Goal: Information Seeking & Learning: Learn about a topic

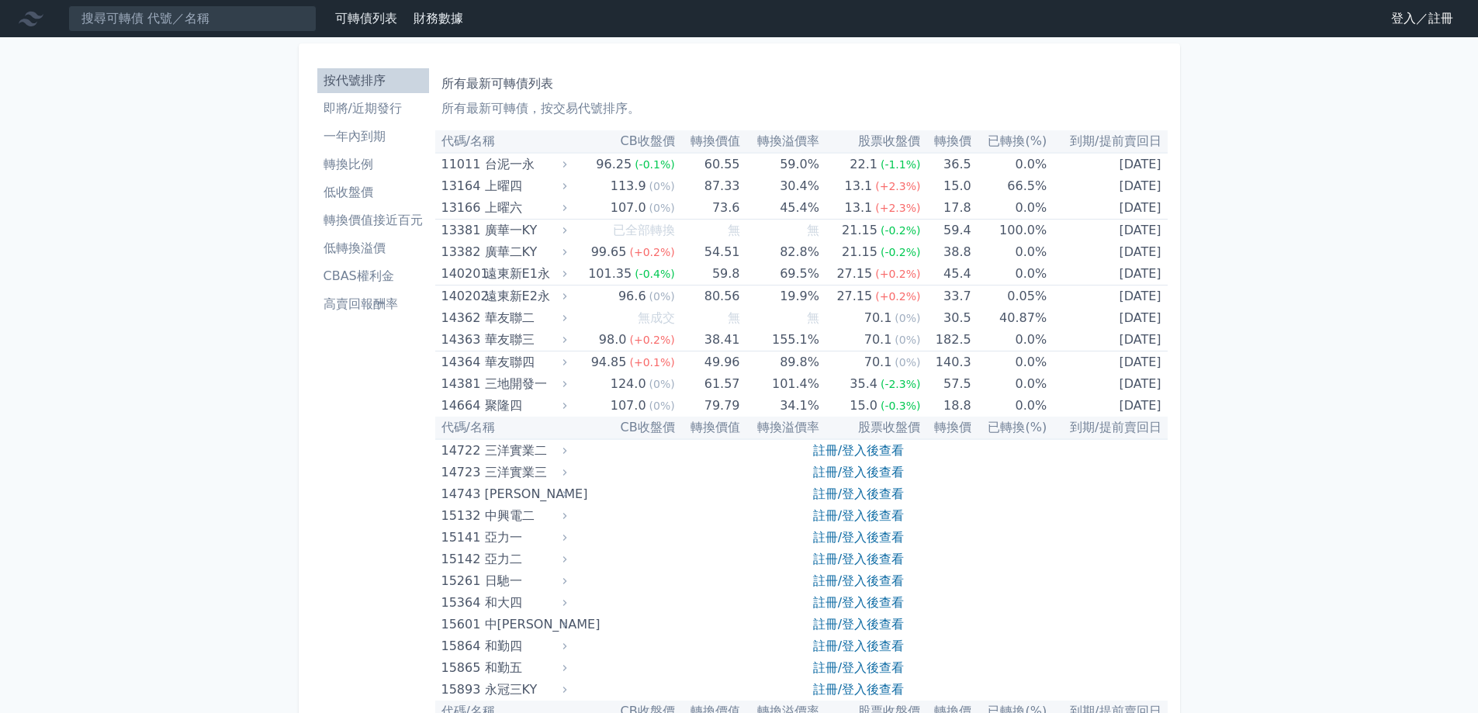
click at [1405, 25] on link "登入／註冊" at bounding box center [1422, 18] width 87 height 25
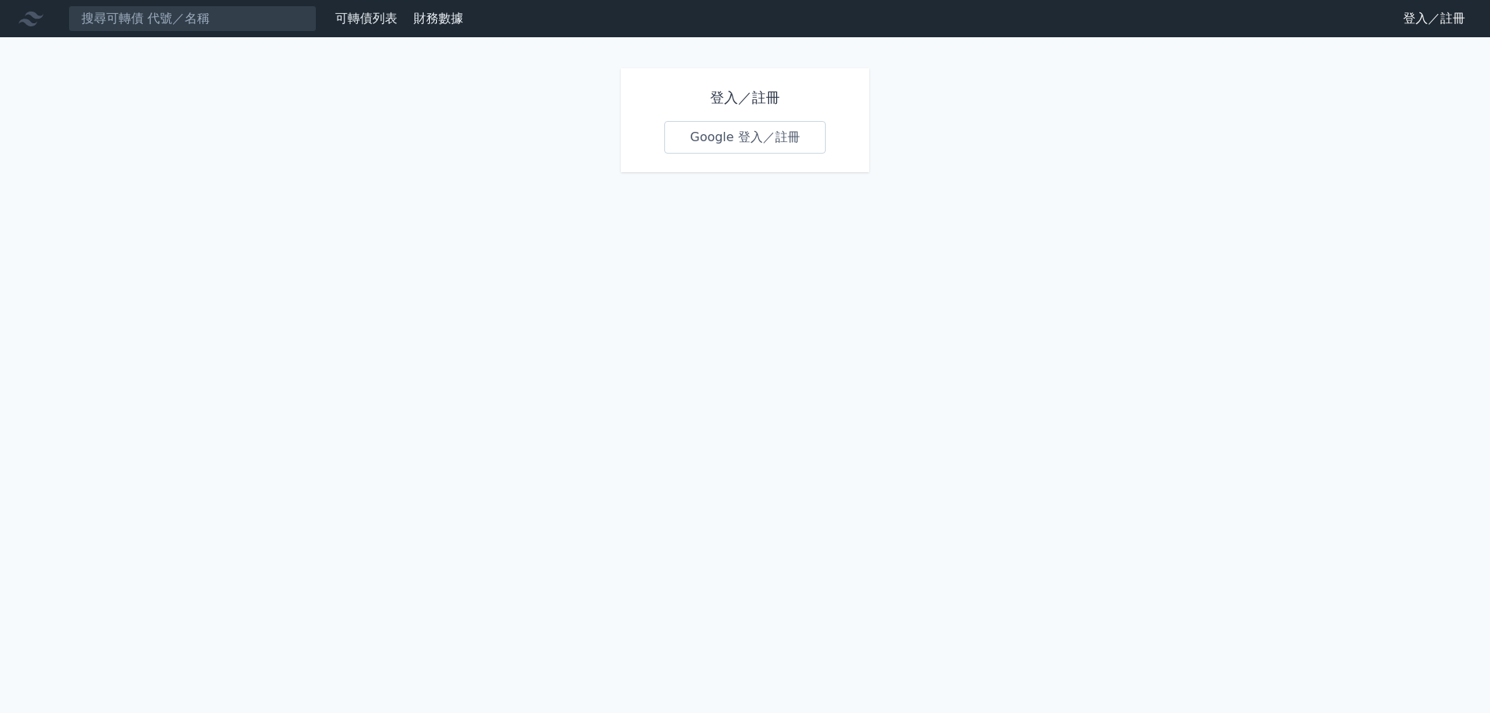
click at [777, 133] on link "Google 登入／註冊" at bounding box center [744, 137] width 161 height 33
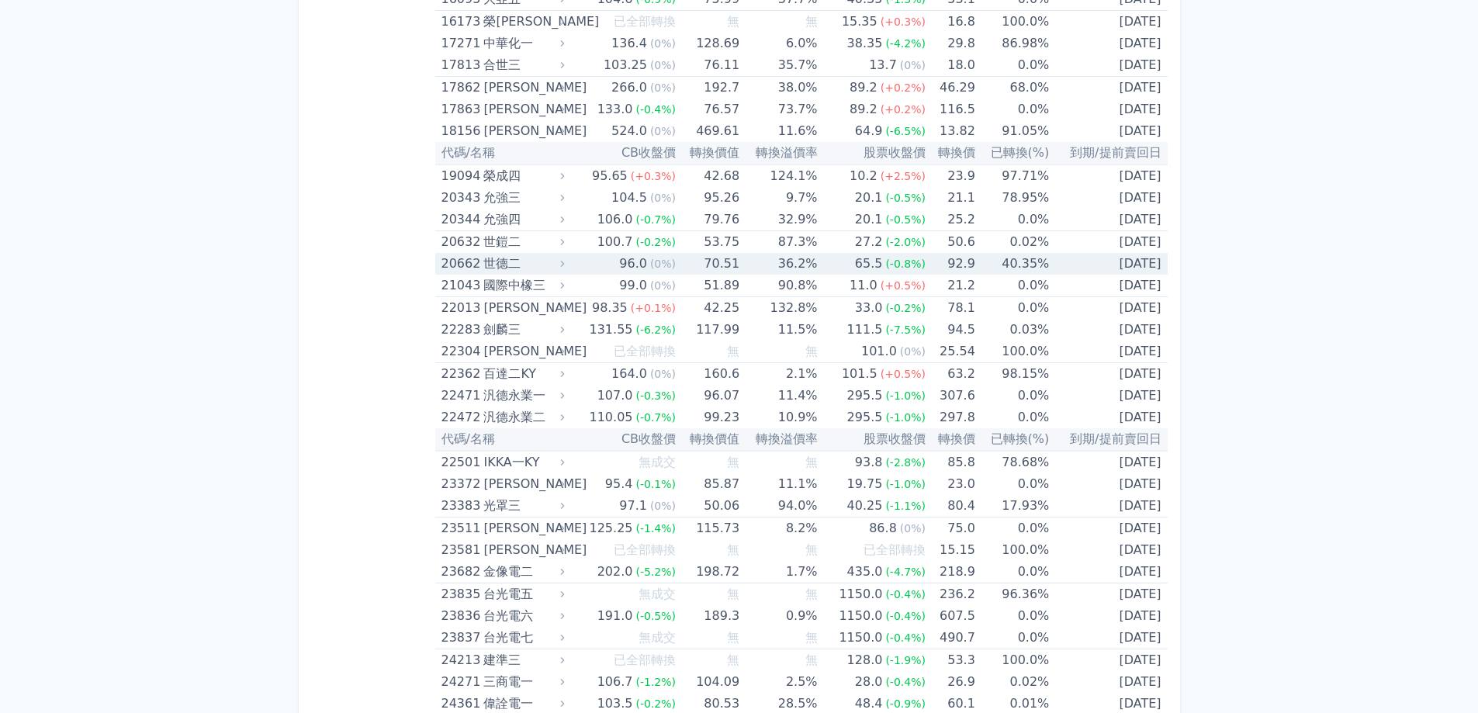
scroll to position [854, 0]
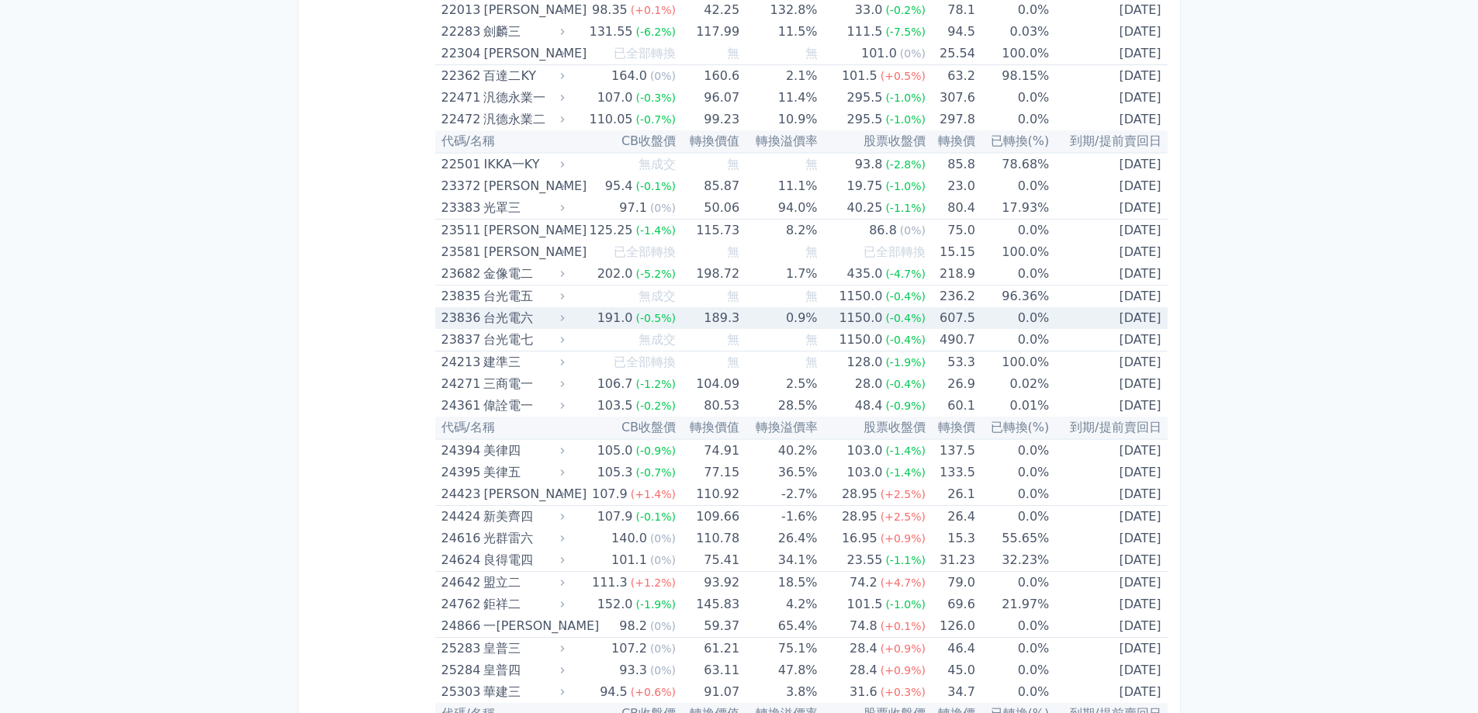
scroll to position [1009, 0]
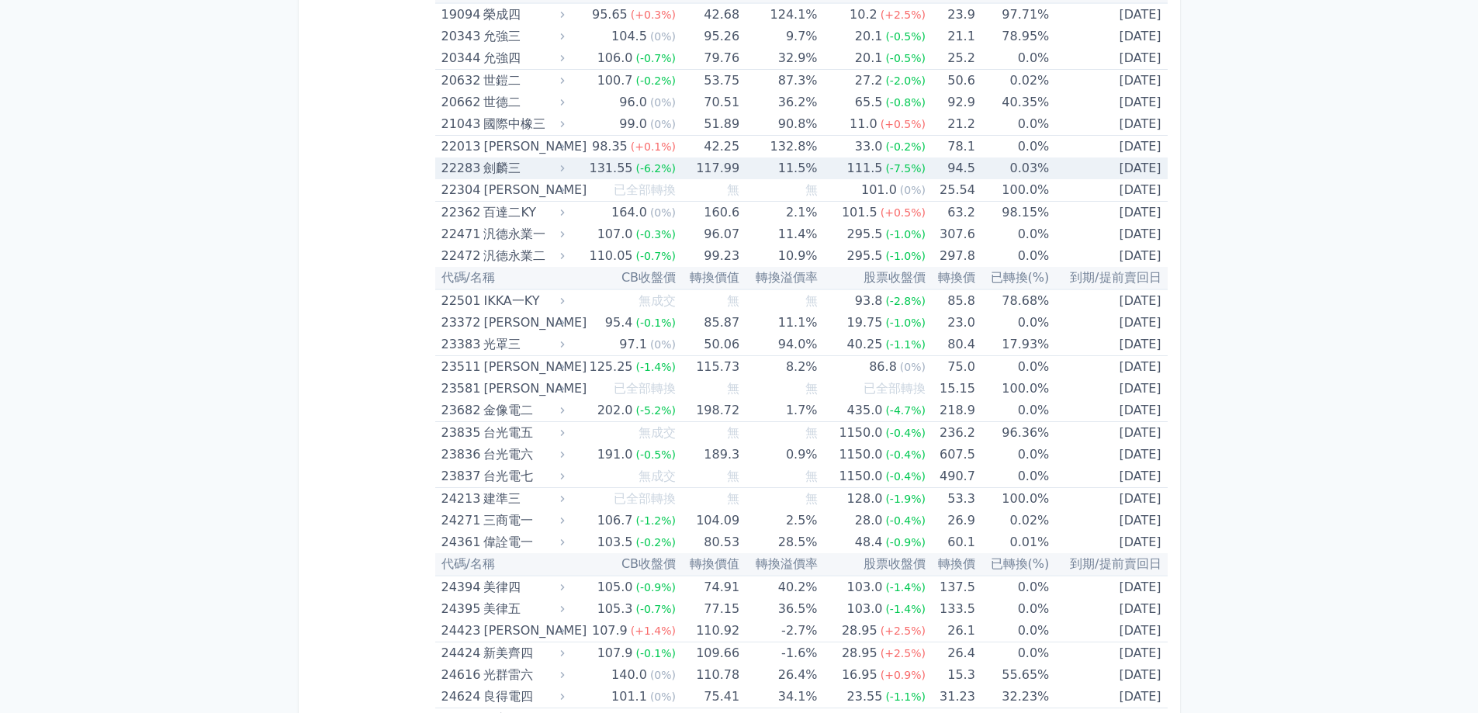
click at [1019, 167] on td "0.03%" at bounding box center [1013, 169] width 74 height 22
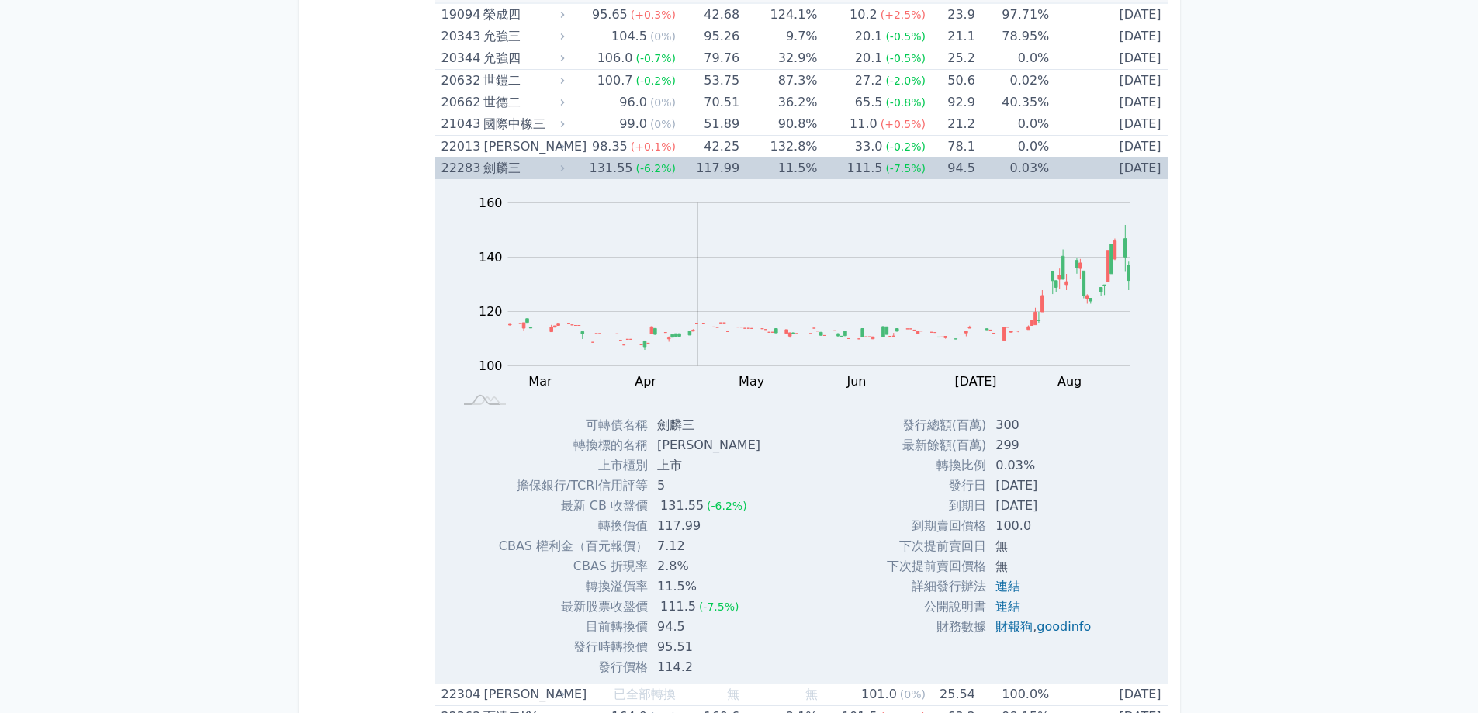
click at [1071, 171] on td "[DATE]" at bounding box center [1108, 169] width 118 height 22
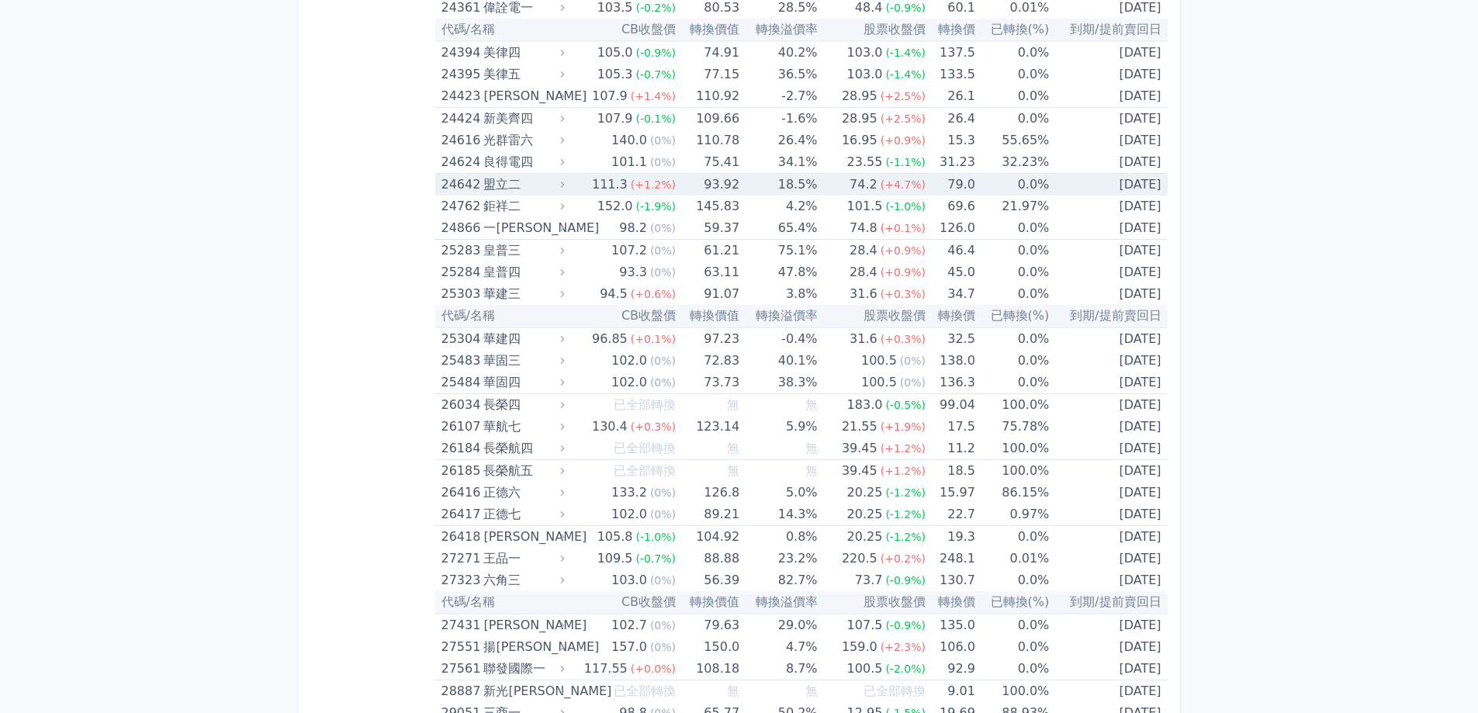
scroll to position [1552, 0]
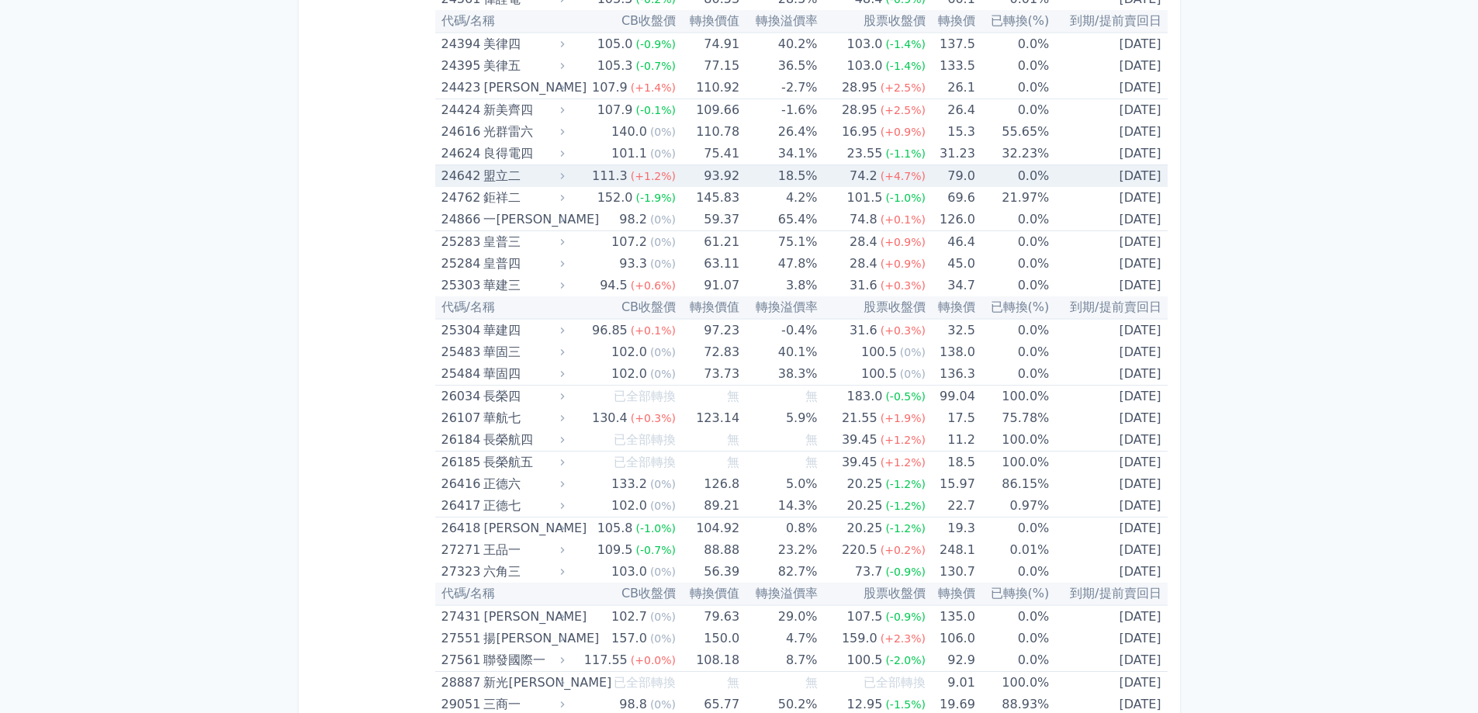
click at [514, 180] on div "盟立二" at bounding box center [522, 176] width 78 height 22
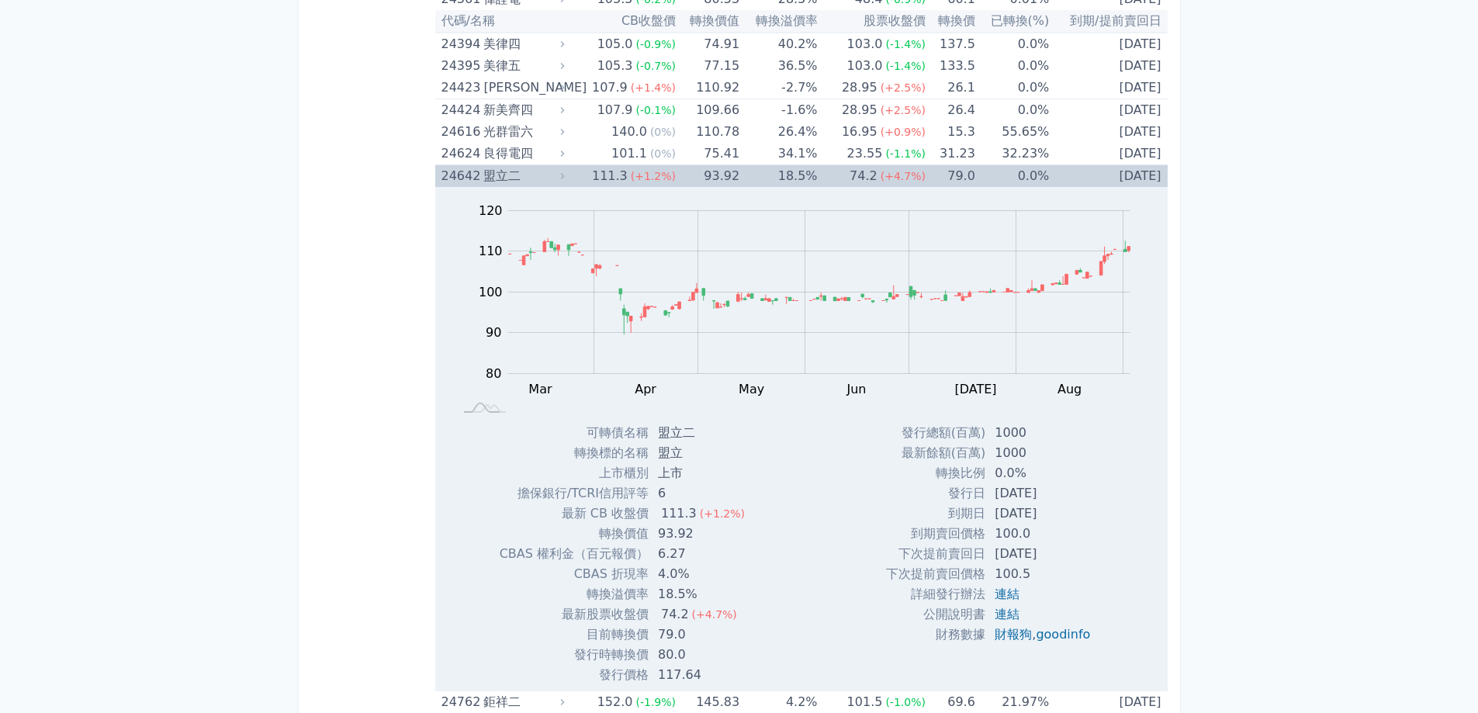
click at [1143, 175] on td "[DATE]" at bounding box center [1108, 176] width 118 height 23
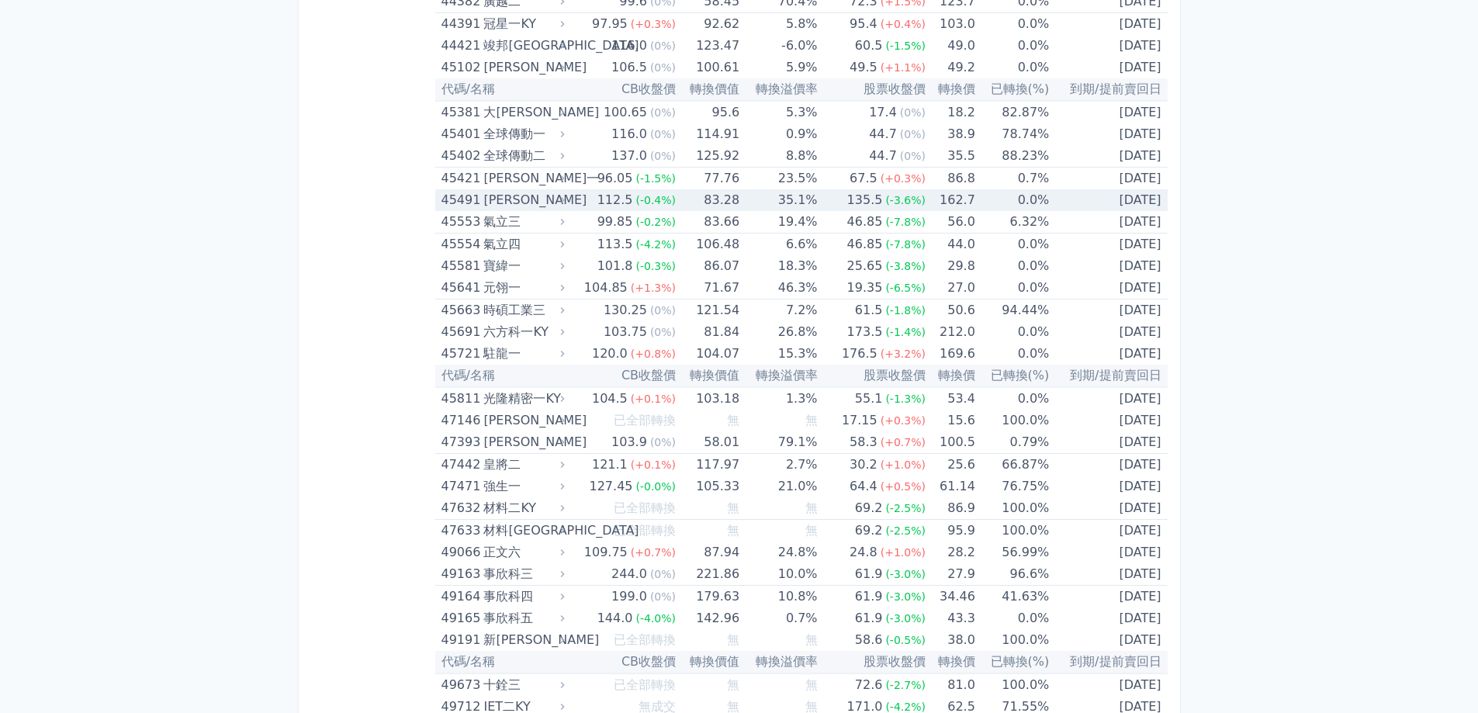
scroll to position [4656, 0]
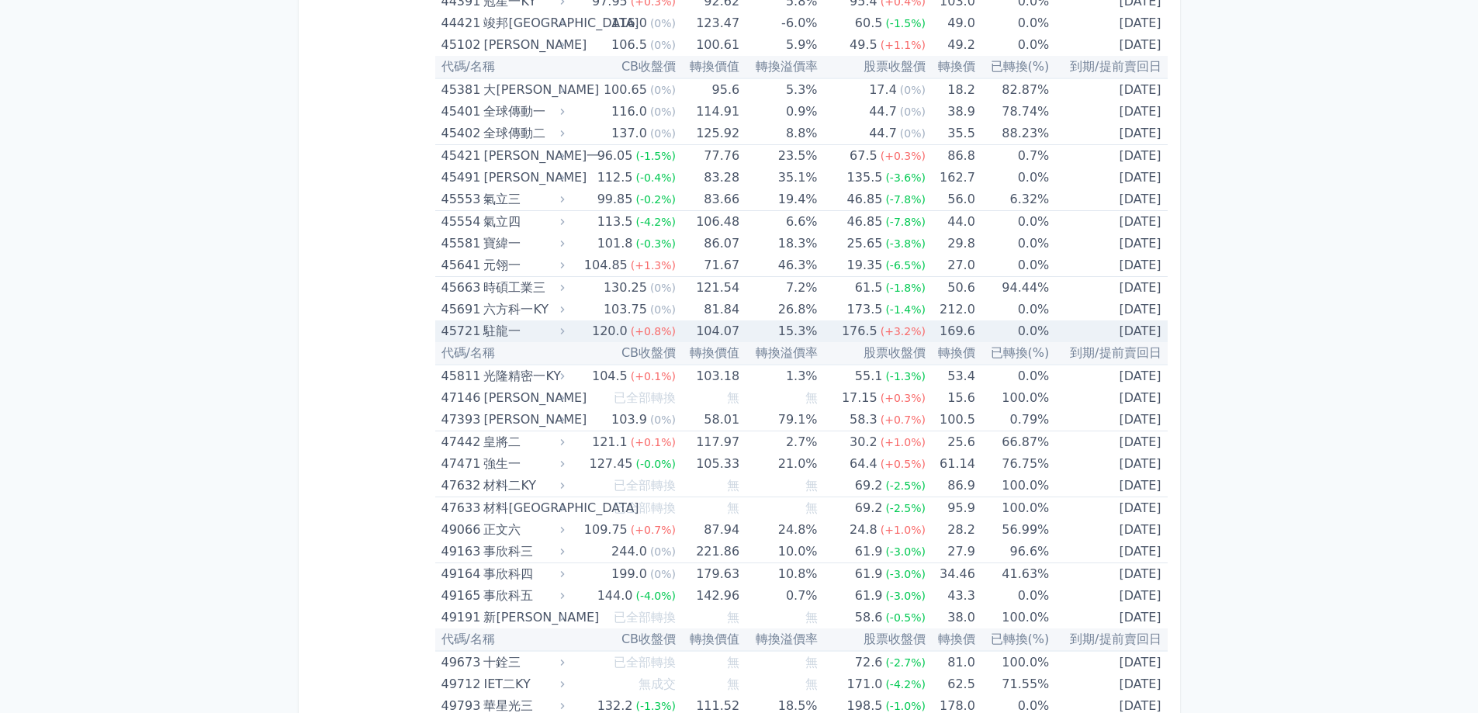
click at [487, 331] on div "駐龍一" at bounding box center [522, 332] width 78 height 22
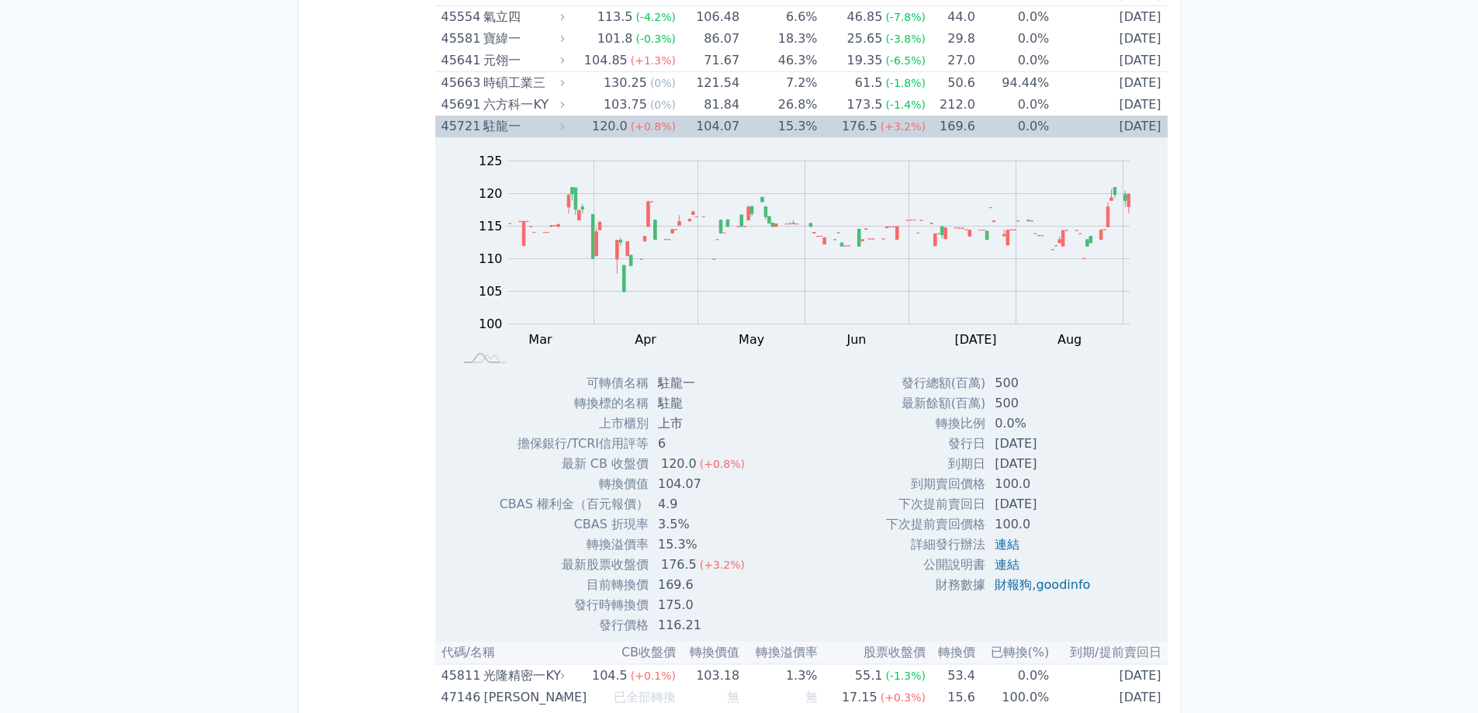
scroll to position [4889, 0]
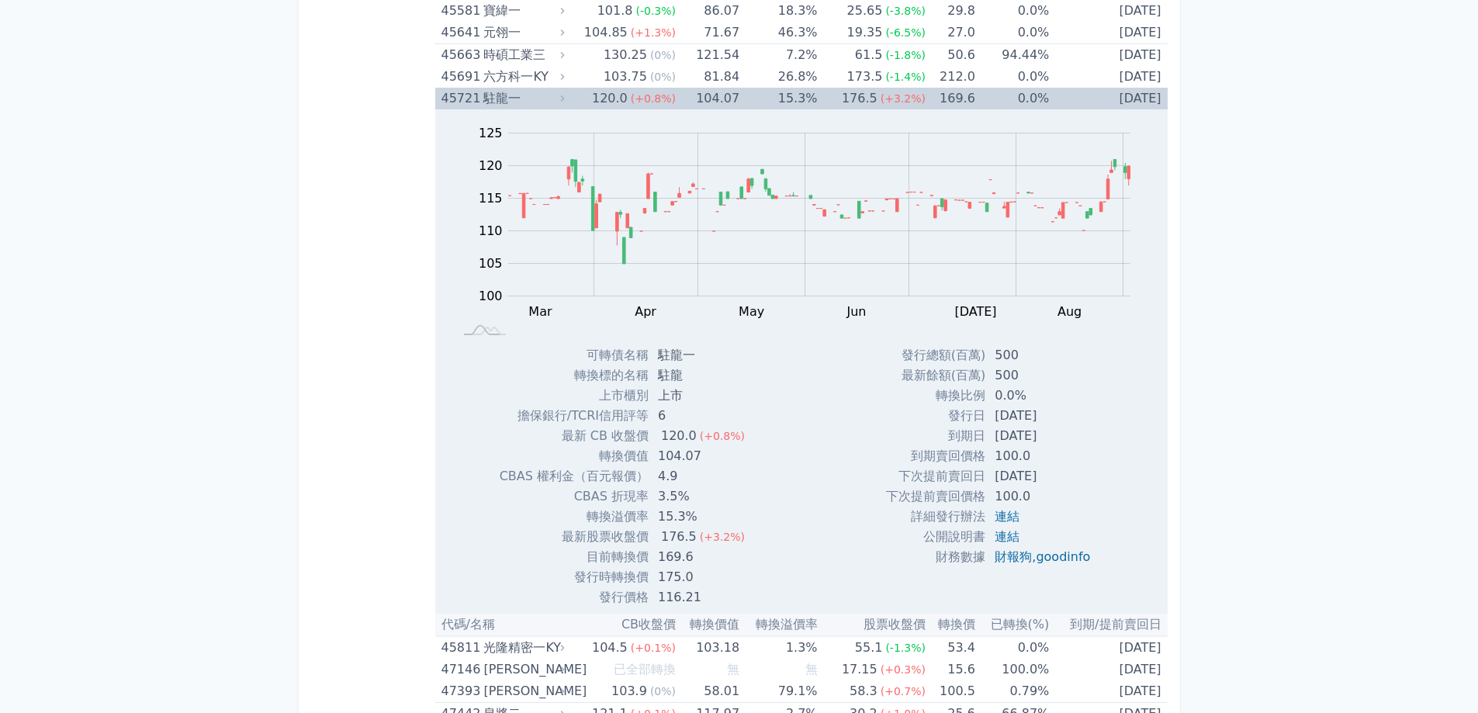
click at [1136, 97] on td "[DATE]" at bounding box center [1108, 99] width 118 height 22
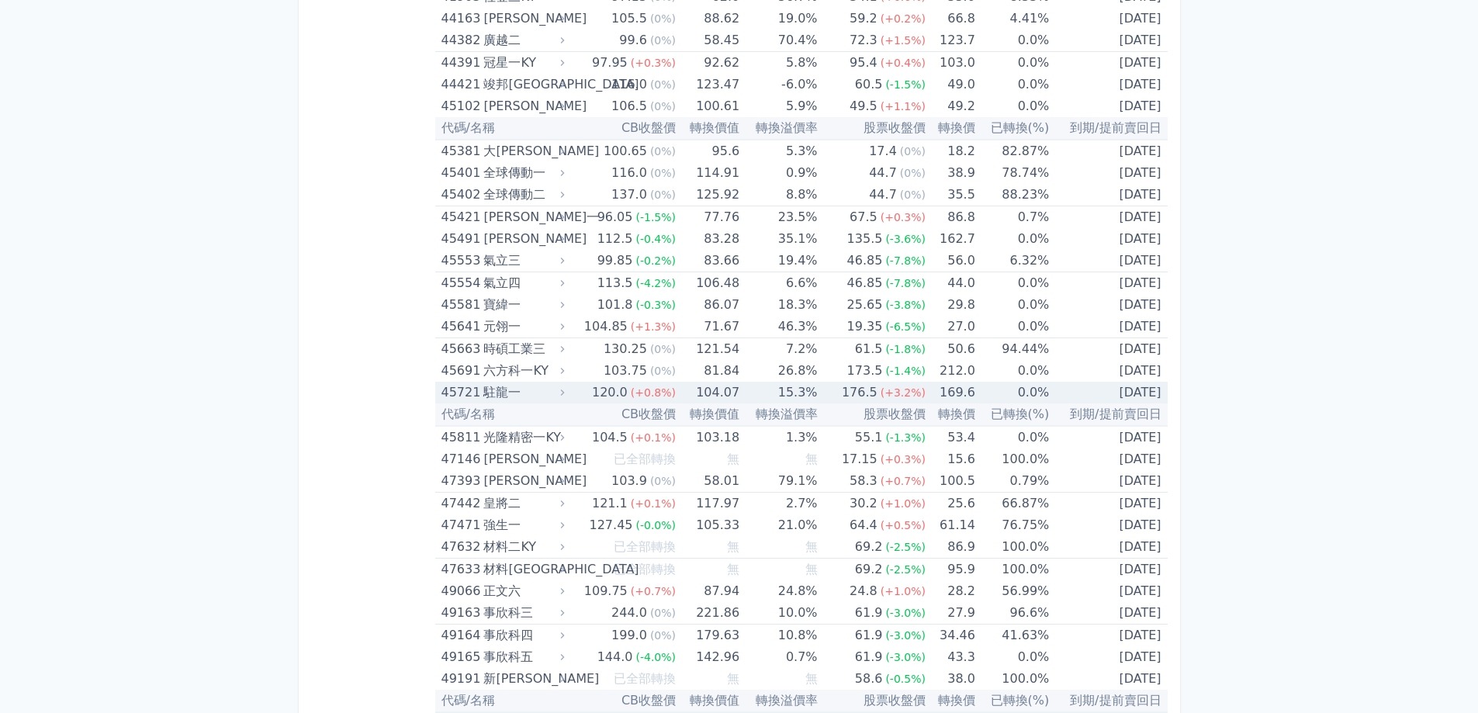
scroll to position [4579, 0]
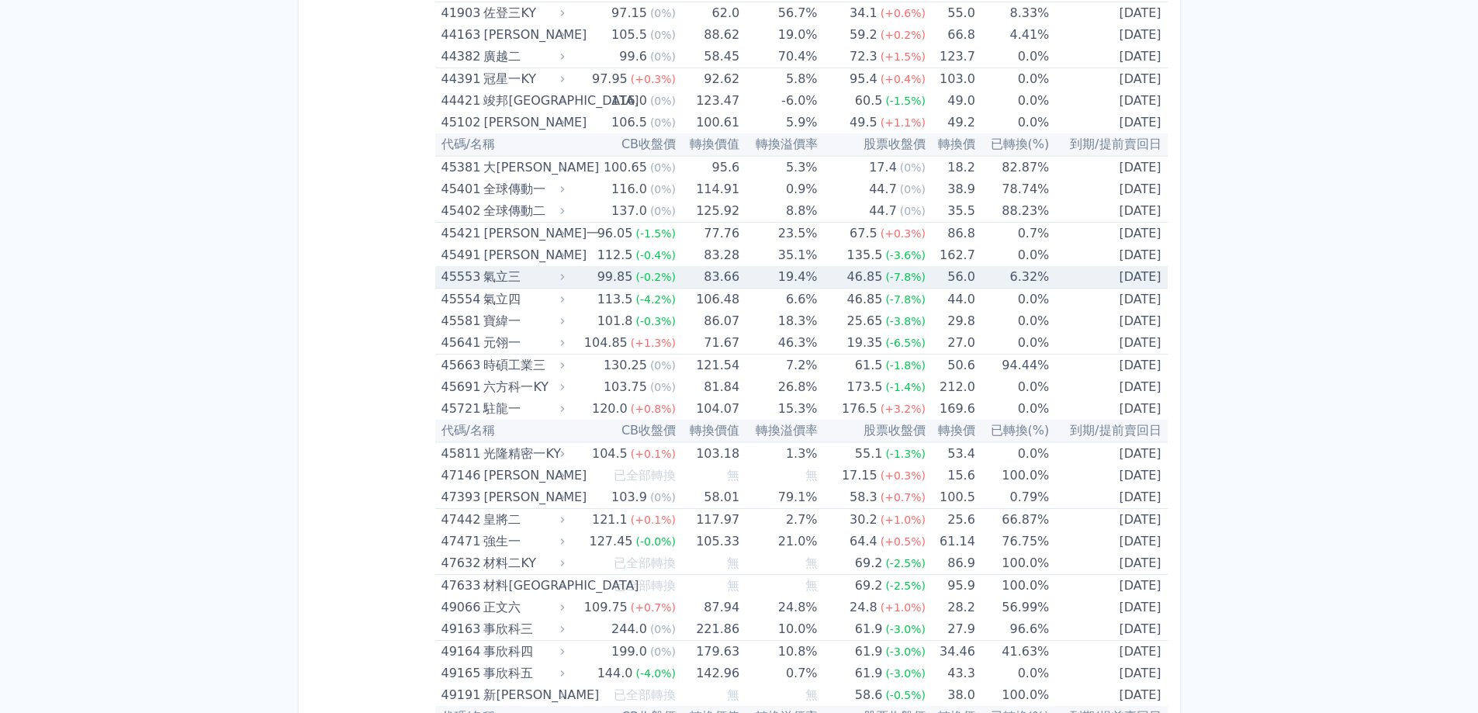
click at [717, 282] on td "83.66" at bounding box center [708, 277] width 64 height 23
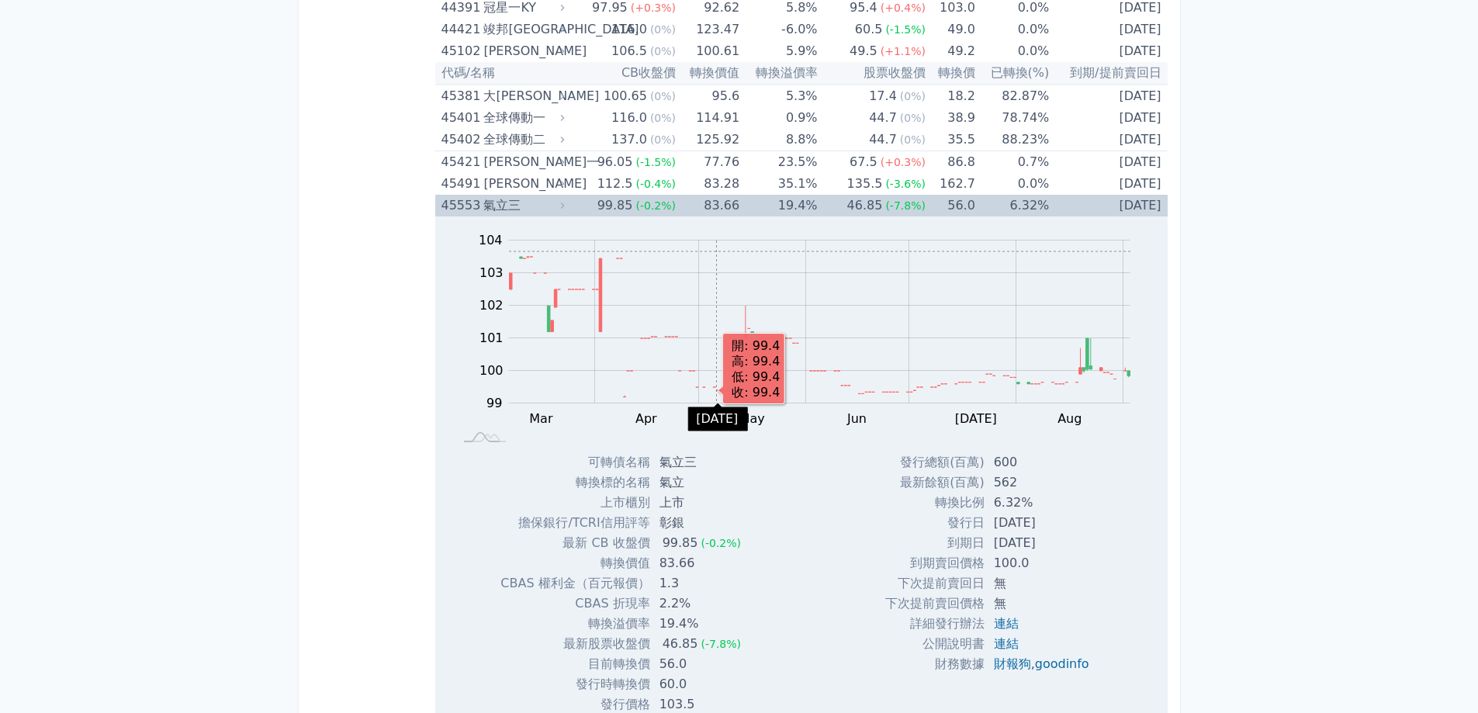
scroll to position [4734, 0]
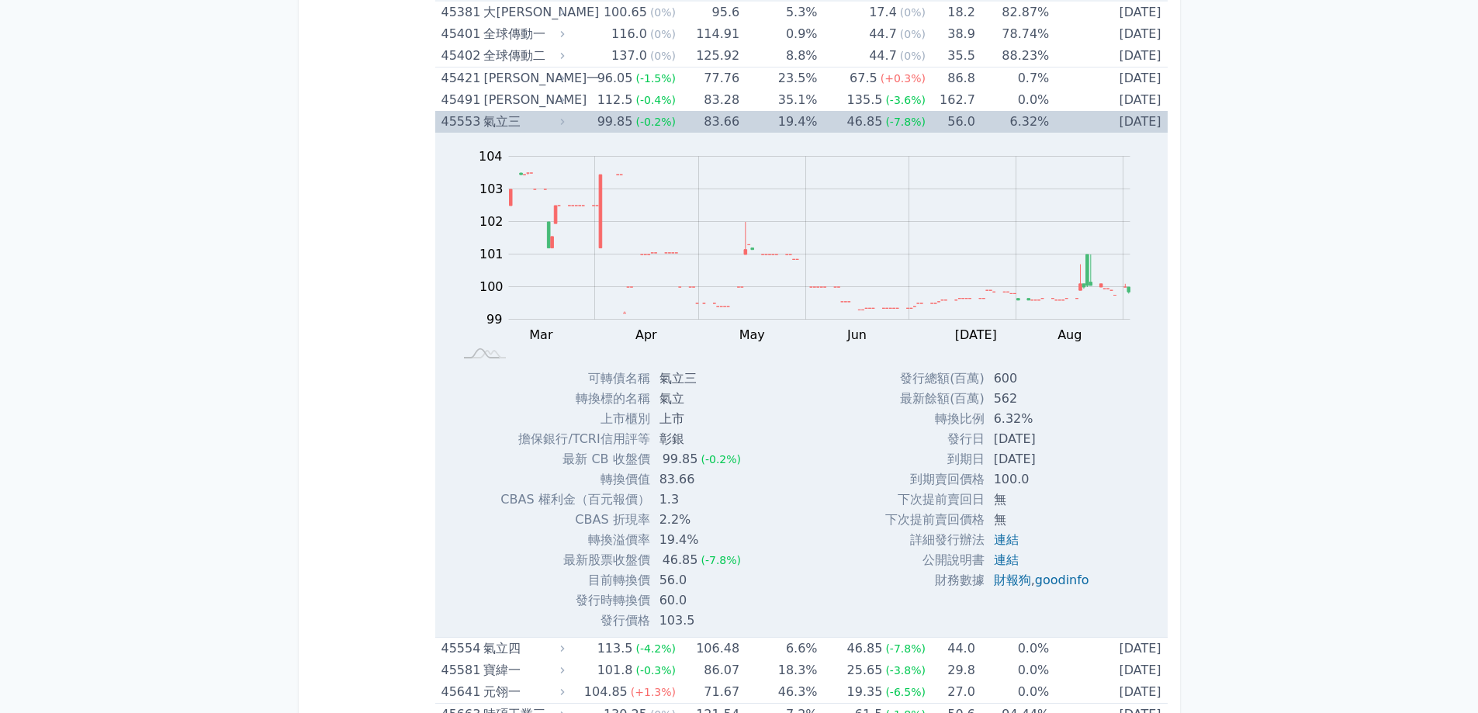
click at [811, 119] on td "19.4%" at bounding box center [779, 122] width 78 height 22
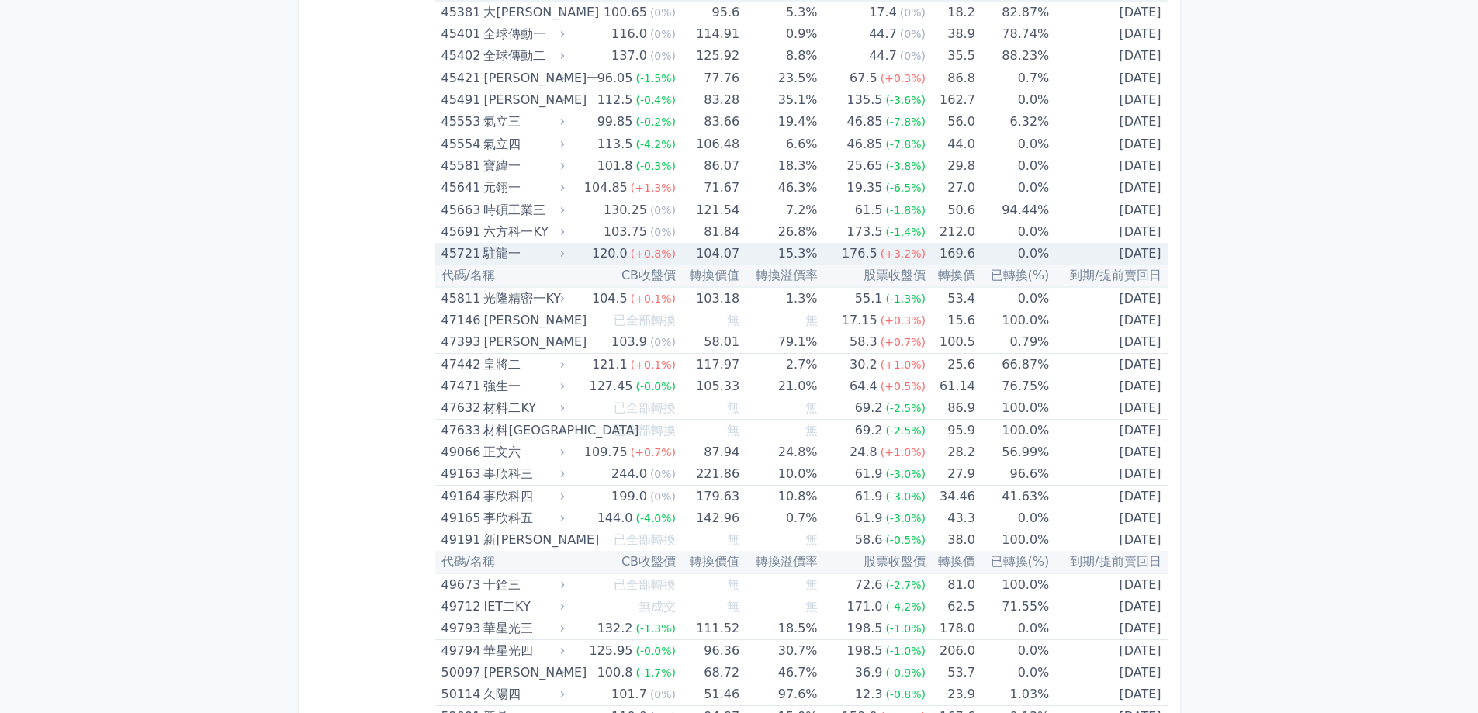
click at [832, 244] on td "176.5 (+3.2%)" at bounding box center [872, 254] width 108 height 22
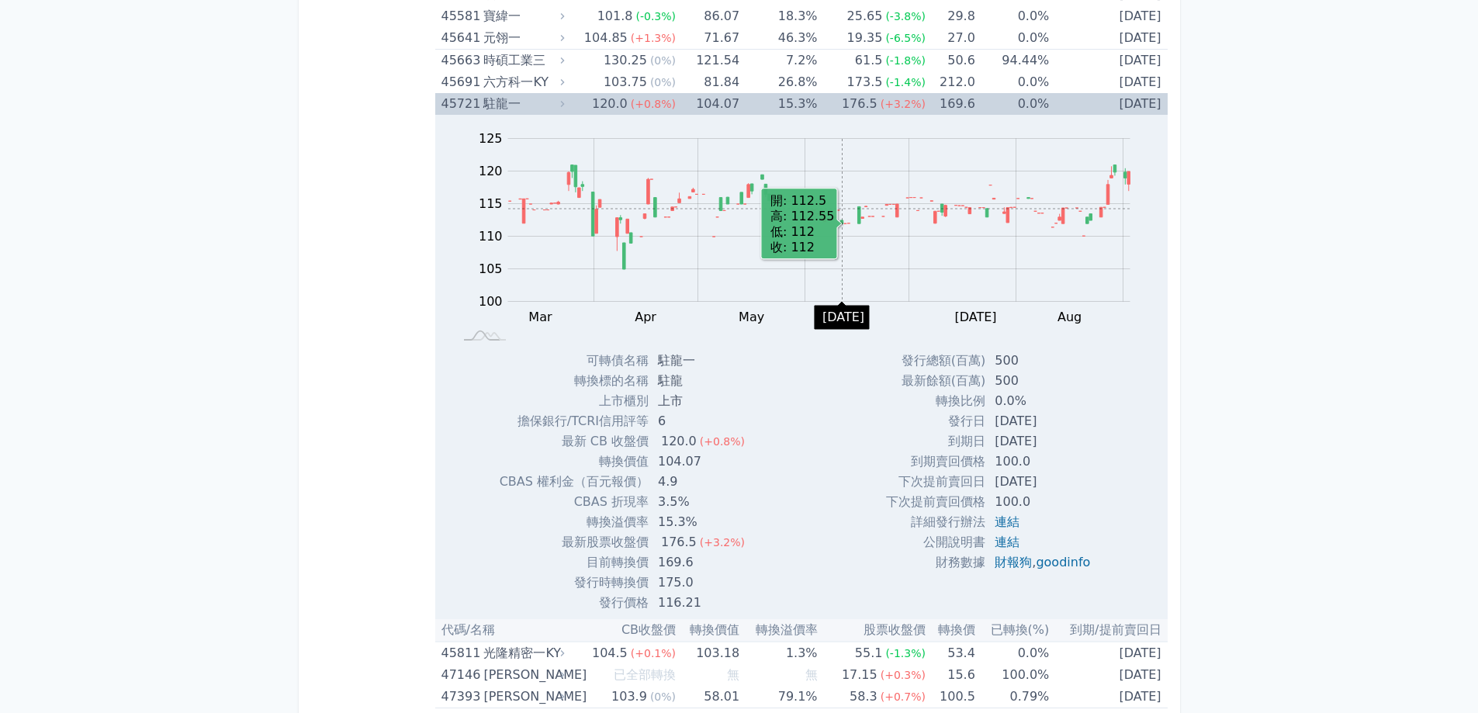
scroll to position [4889, 0]
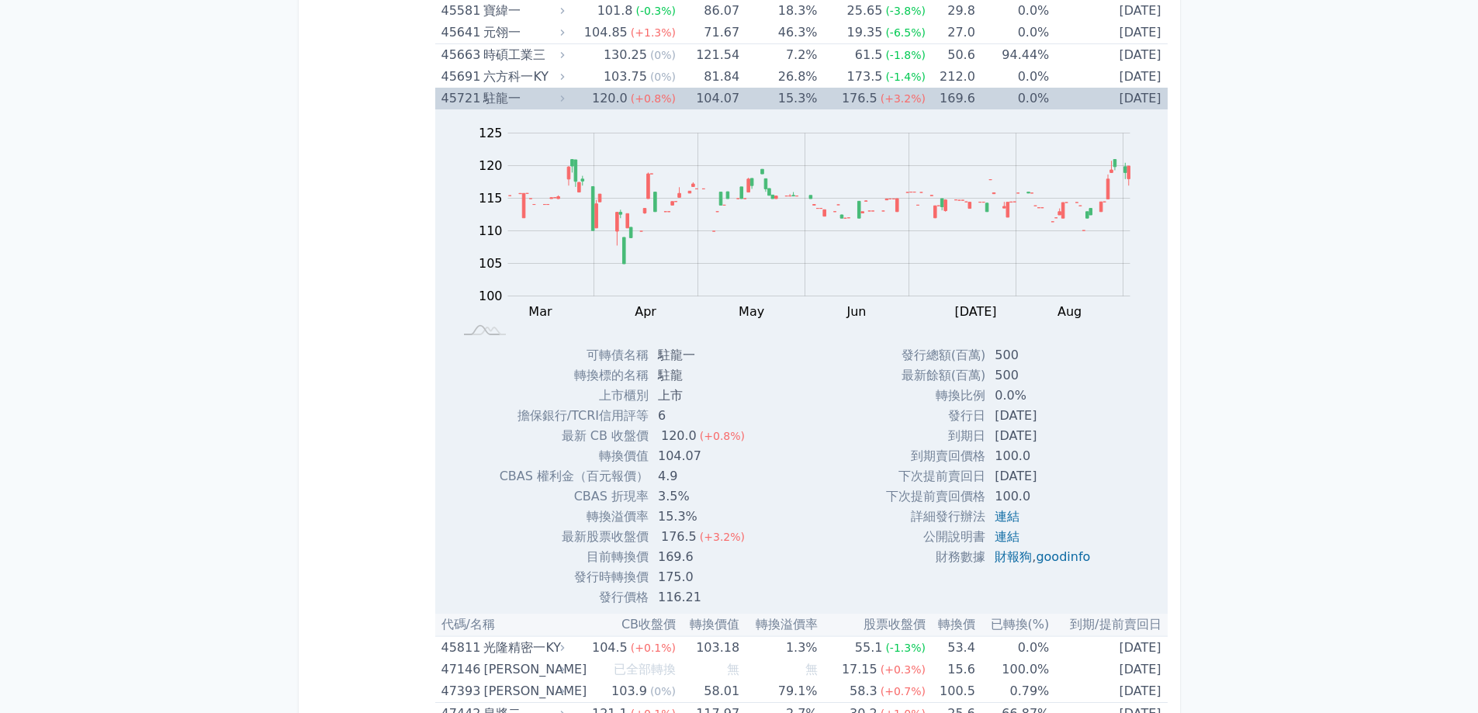
click at [1140, 99] on td "[DATE]" at bounding box center [1108, 99] width 118 height 22
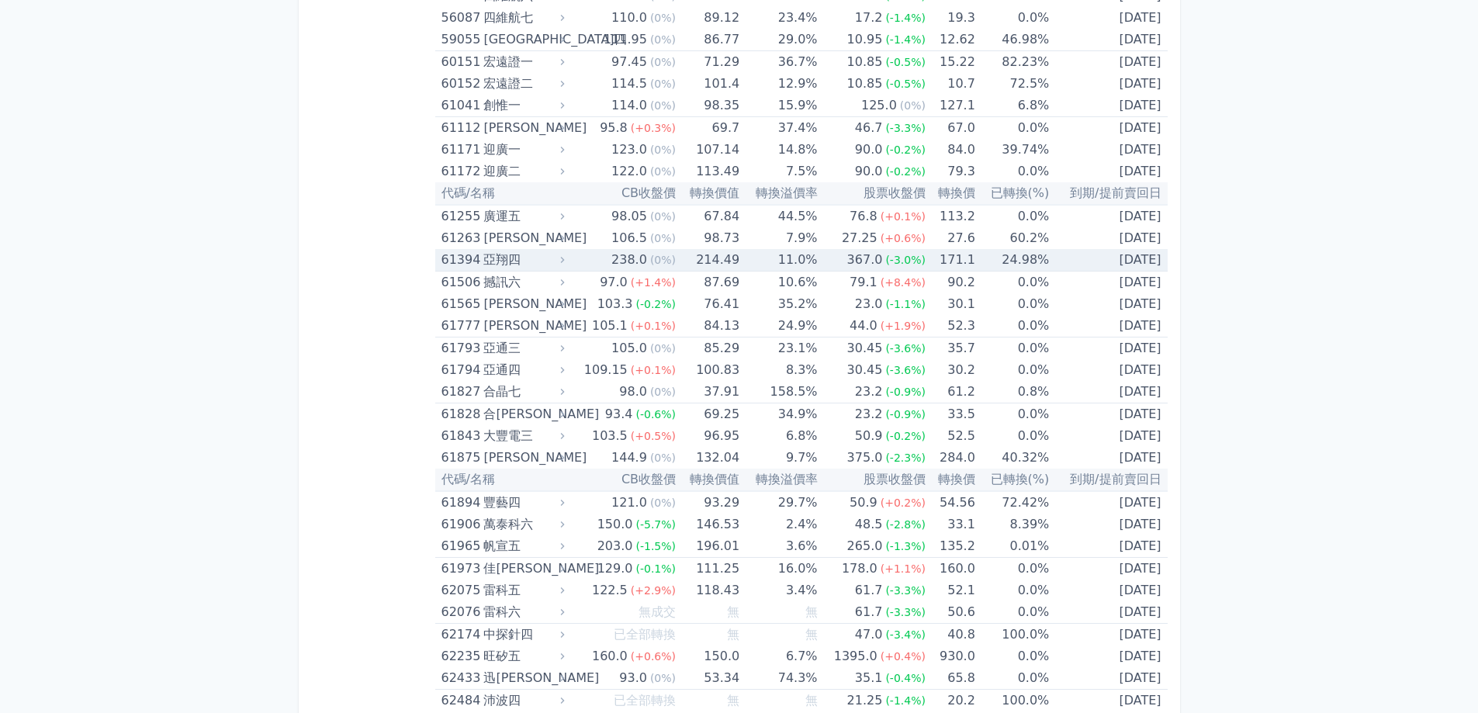
scroll to position [5976, 0]
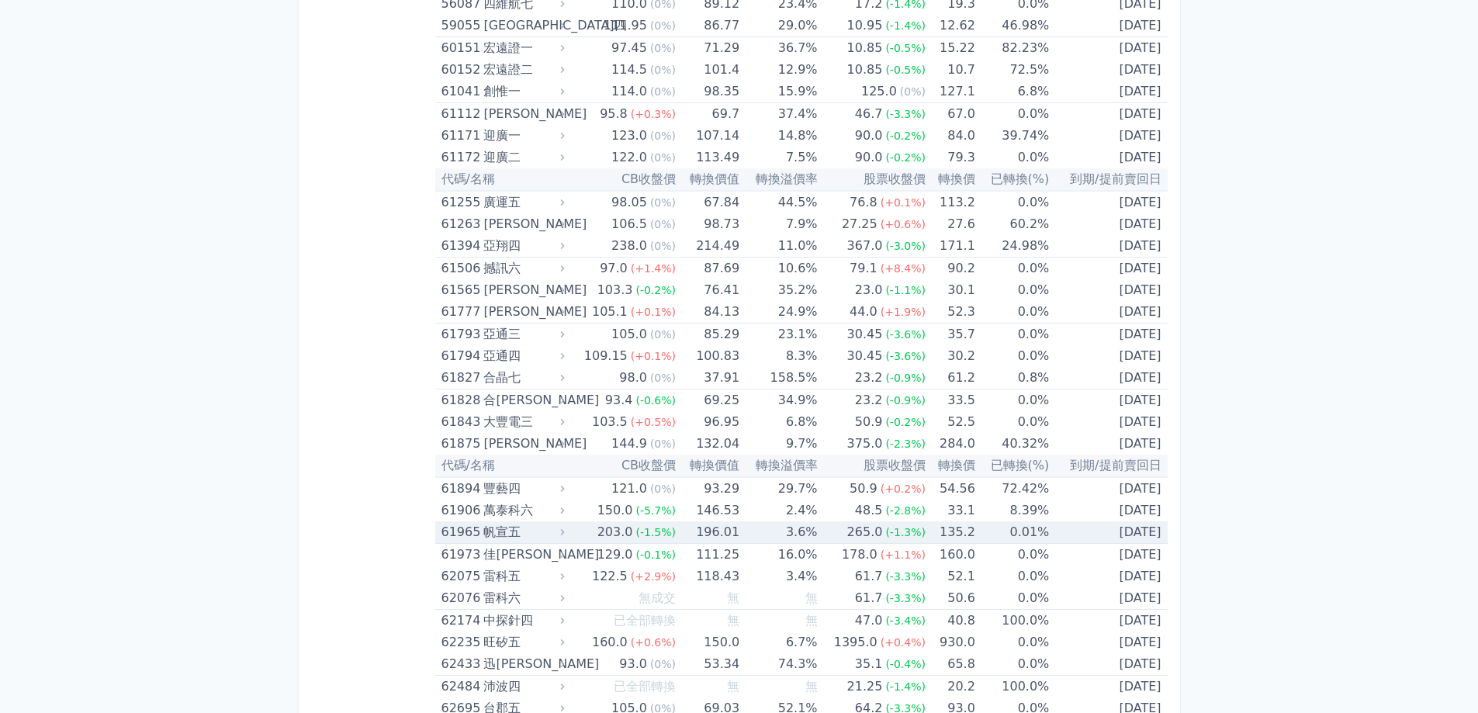
click at [902, 531] on span "(-1.3%)" at bounding box center [905, 532] width 40 height 12
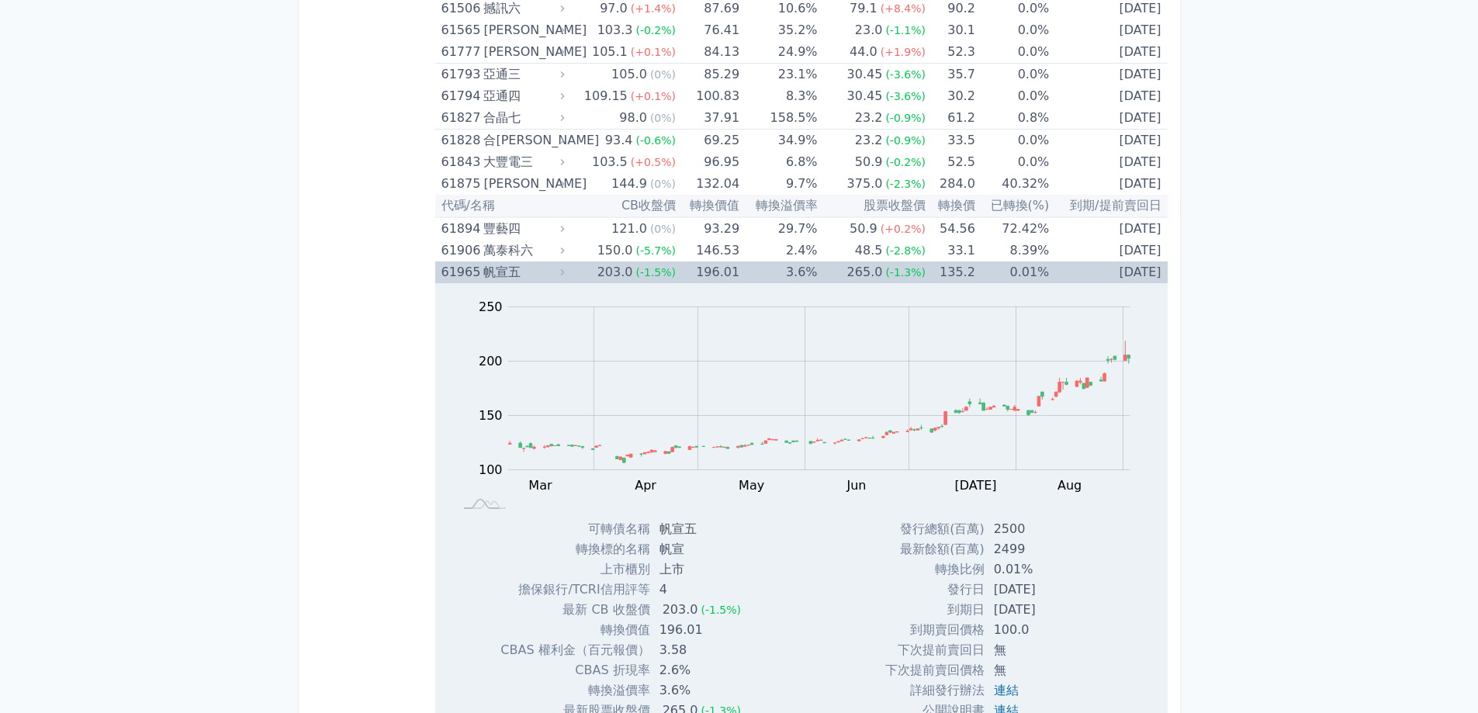
scroll to position [6286, 0]
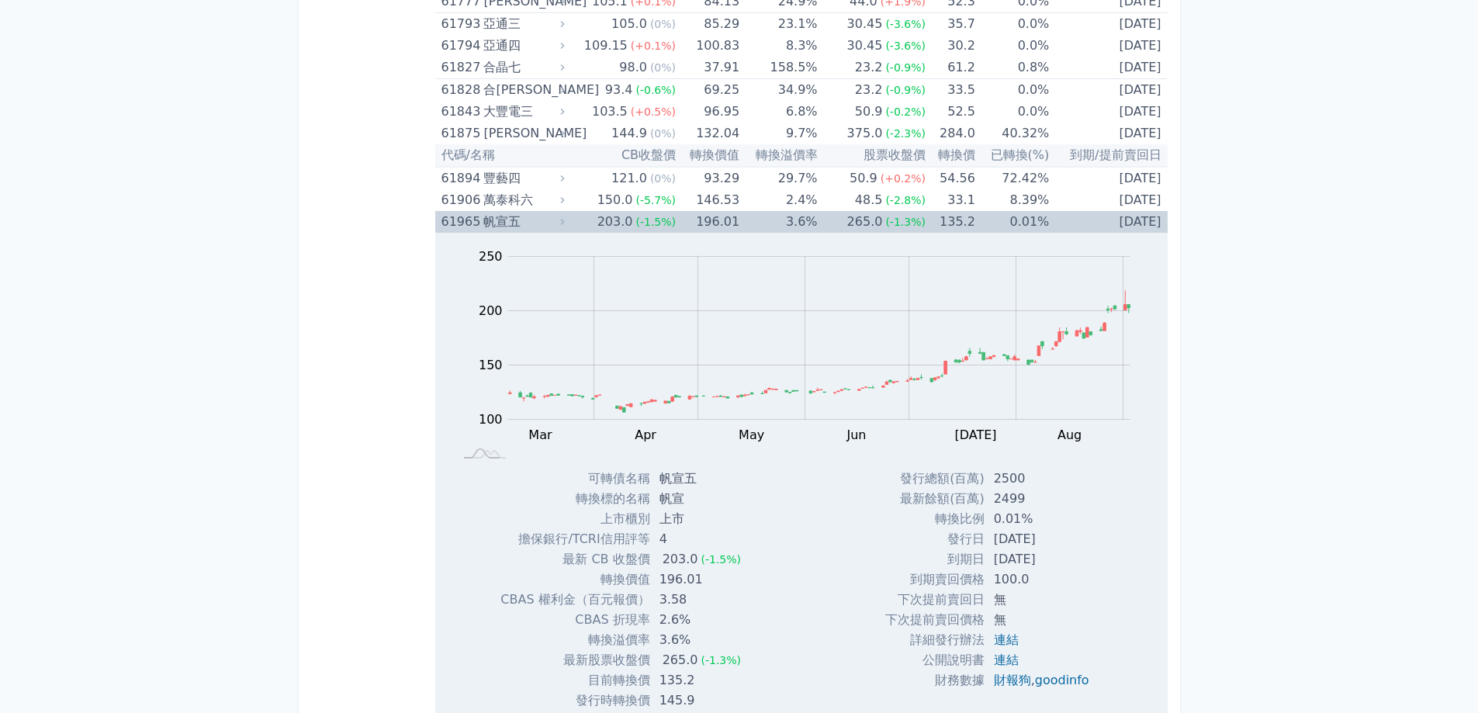
click at [1049, 223] on td "[DATE]" at bounding box center [1108, 222] width 118 height 22
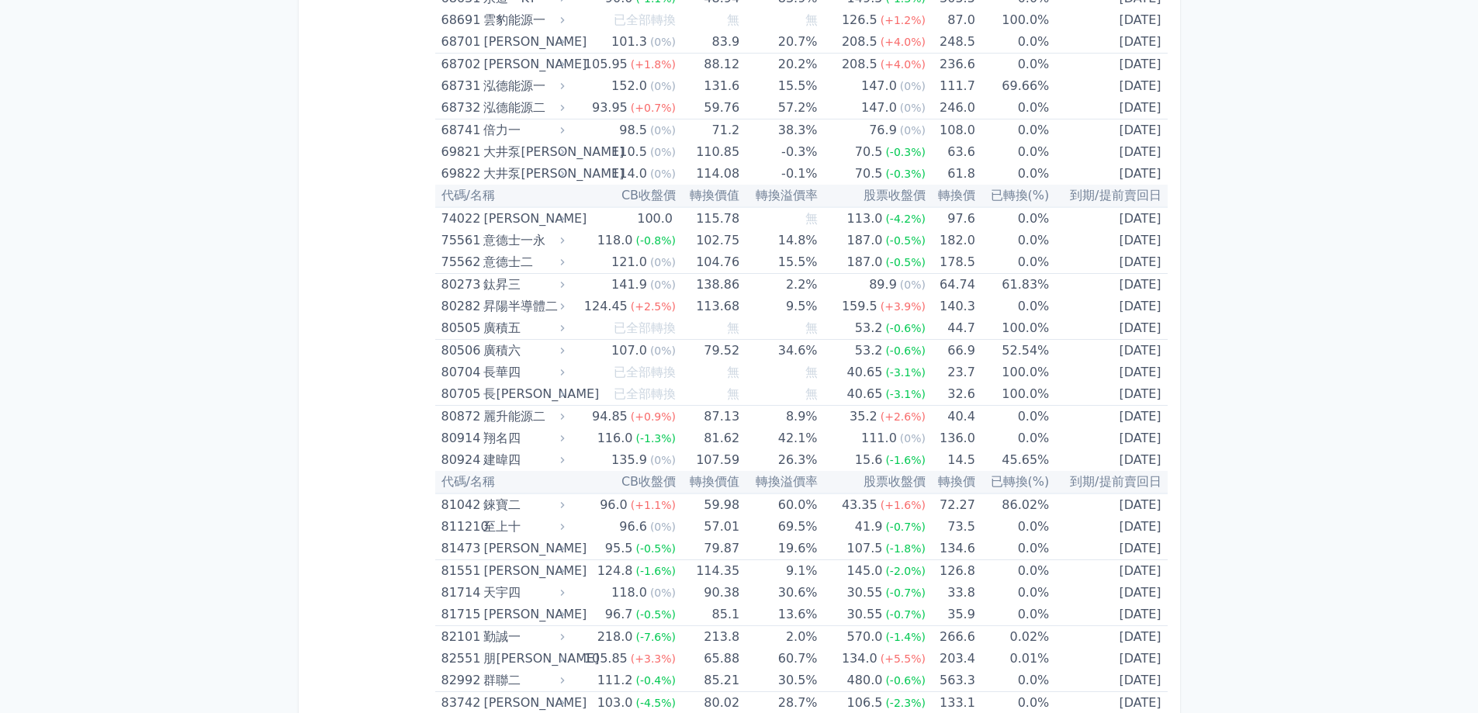
scroll to position [8304, 0]
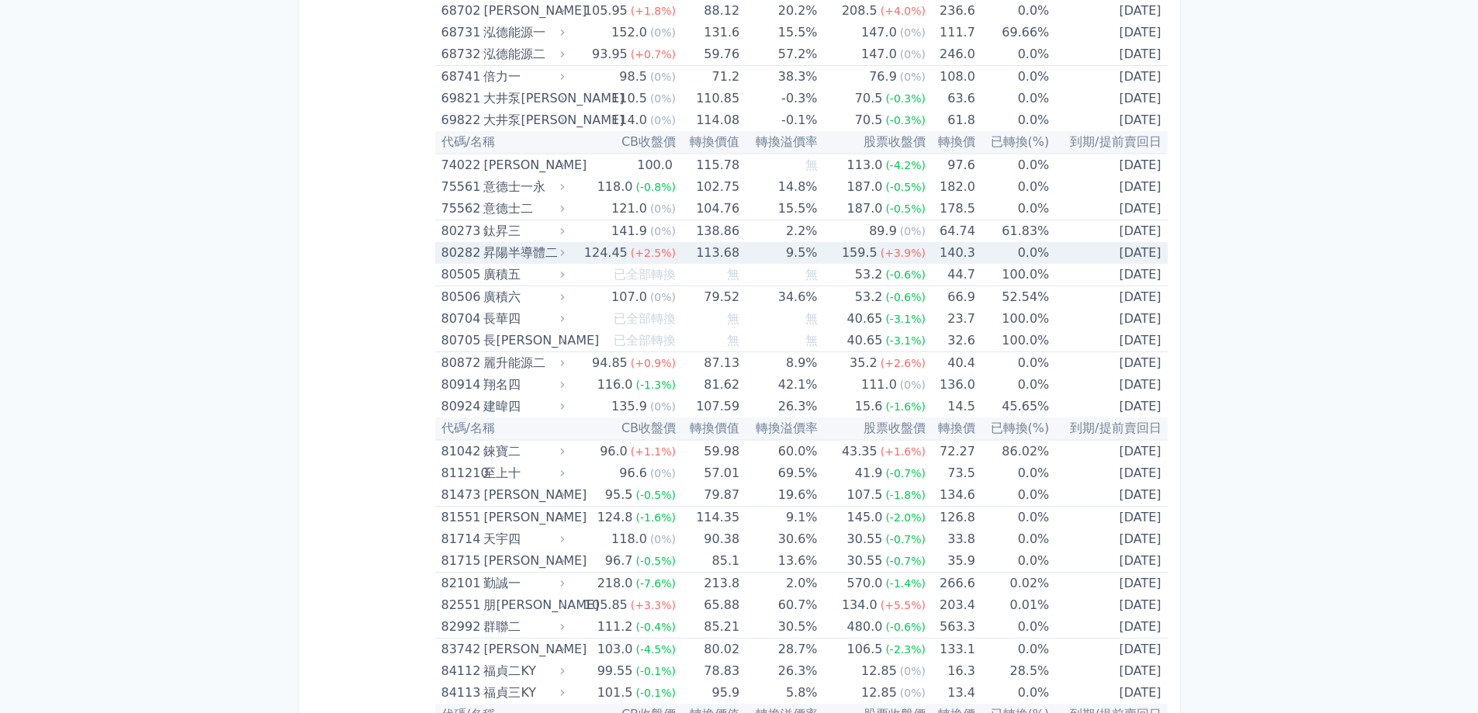
click at [1043, 251] on td "0.0%" at bounding box center [1013, 253] width 74 height 22
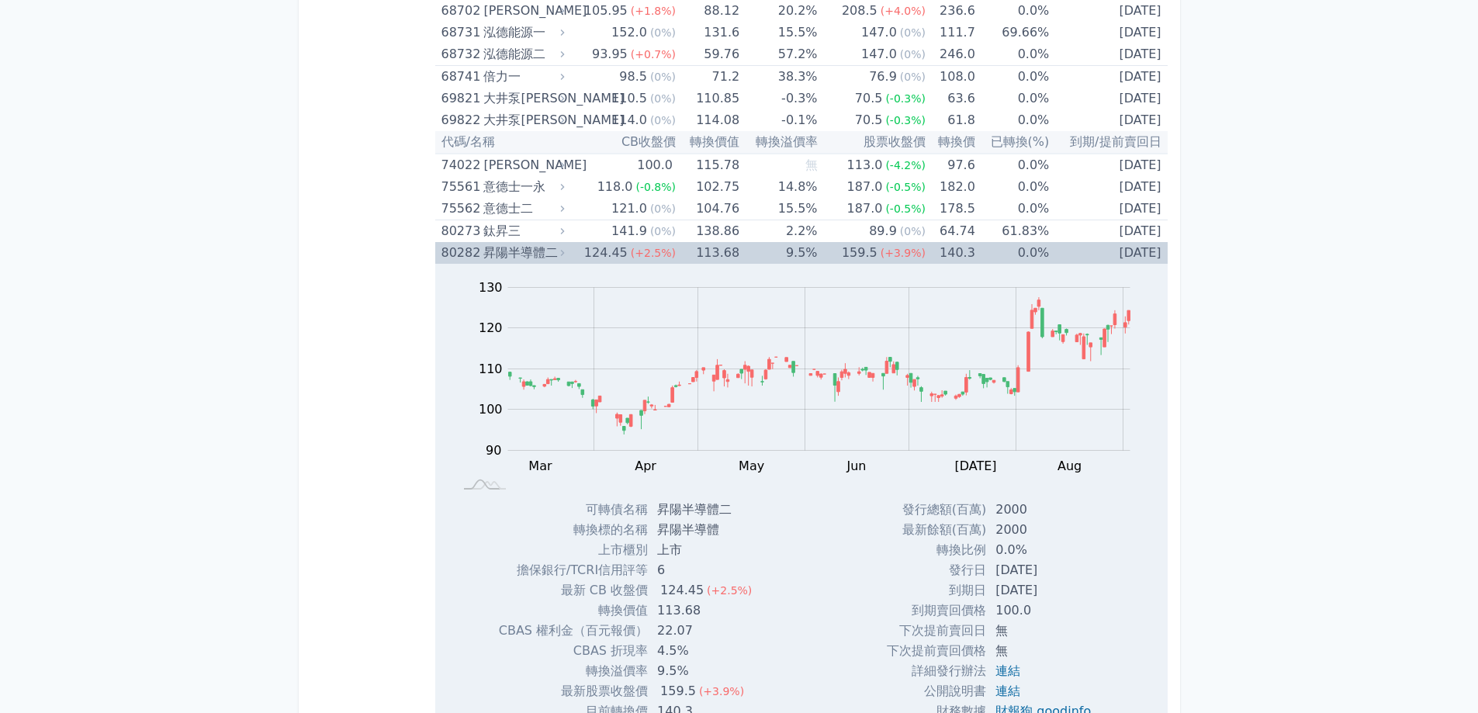
click at [905, 256] on span "(+3.9%)" at bounding box center [903, 253] width 45 height 12
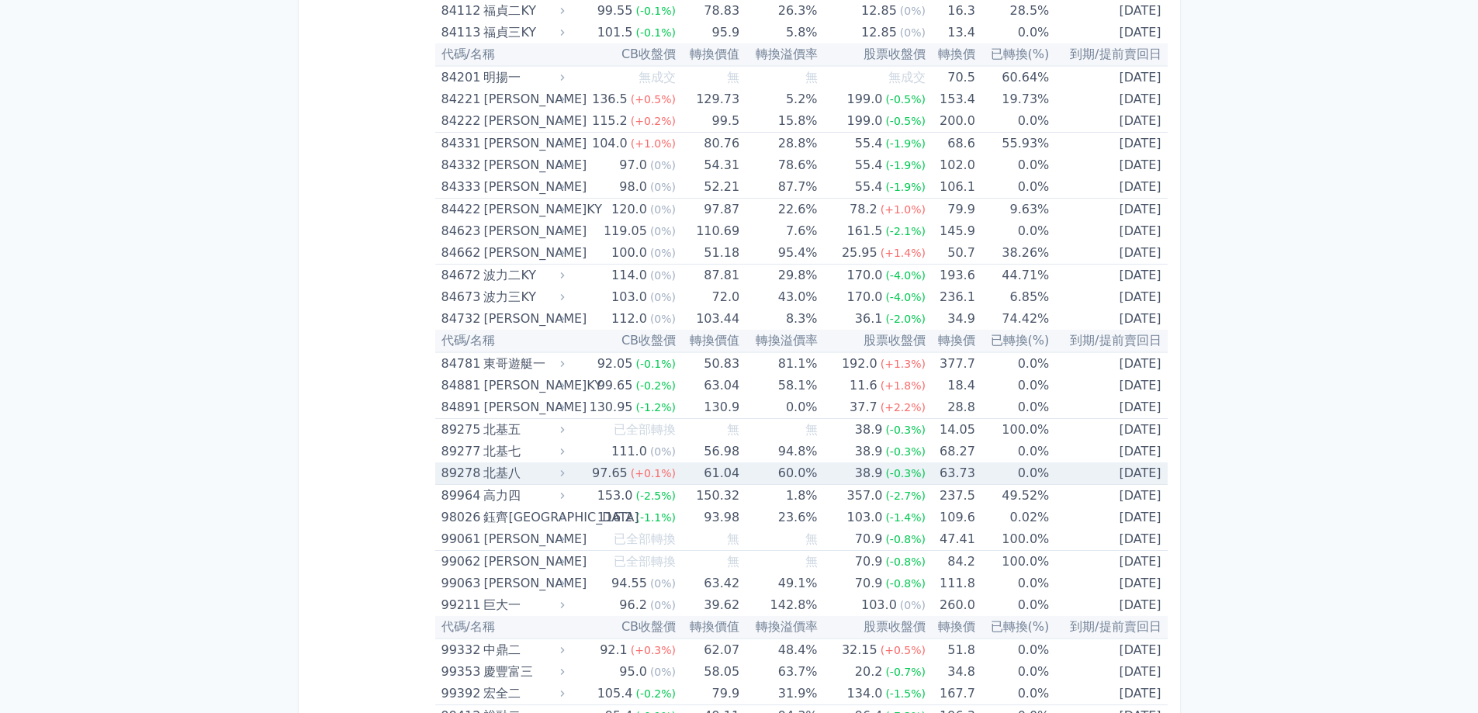
scroll to position [9002, 0]
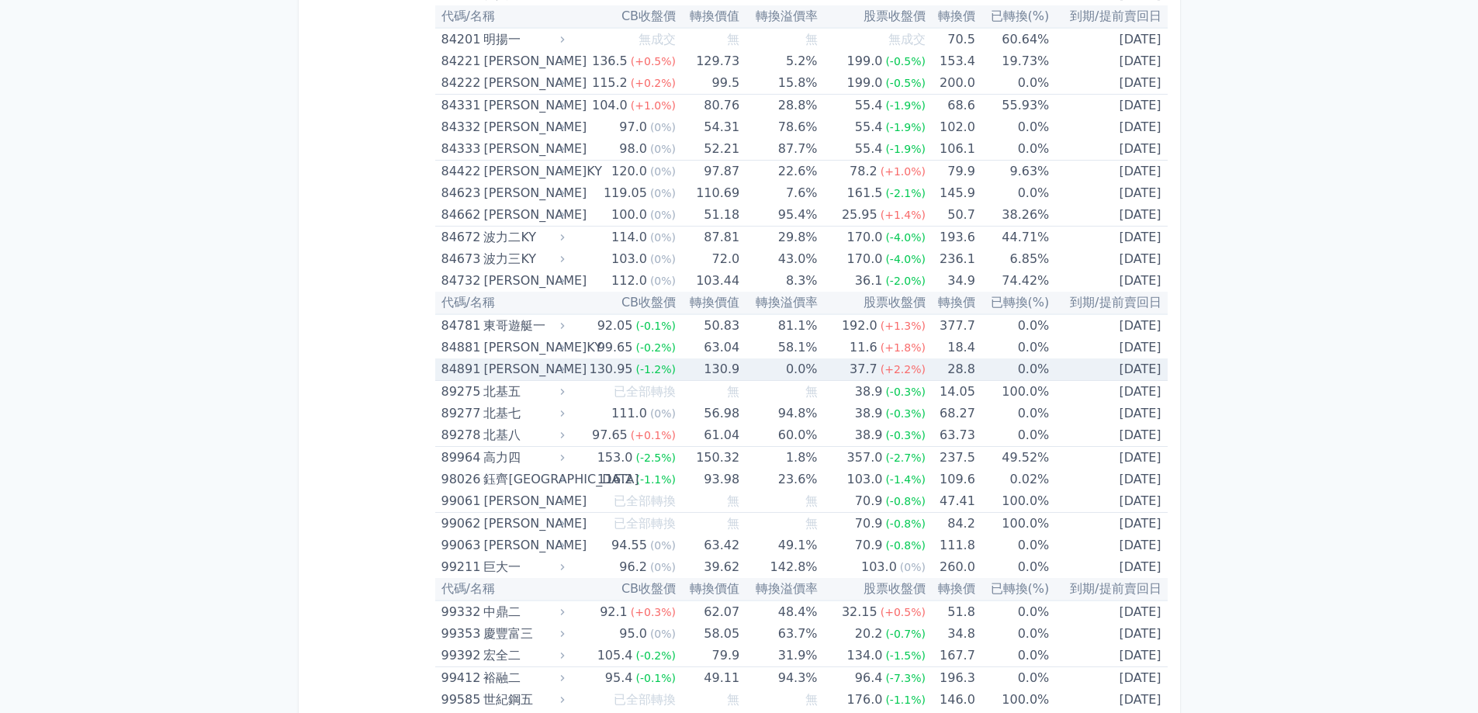
click at [952, 373] on td "28.8" at bounding box center [951, 370] width 50 height 23
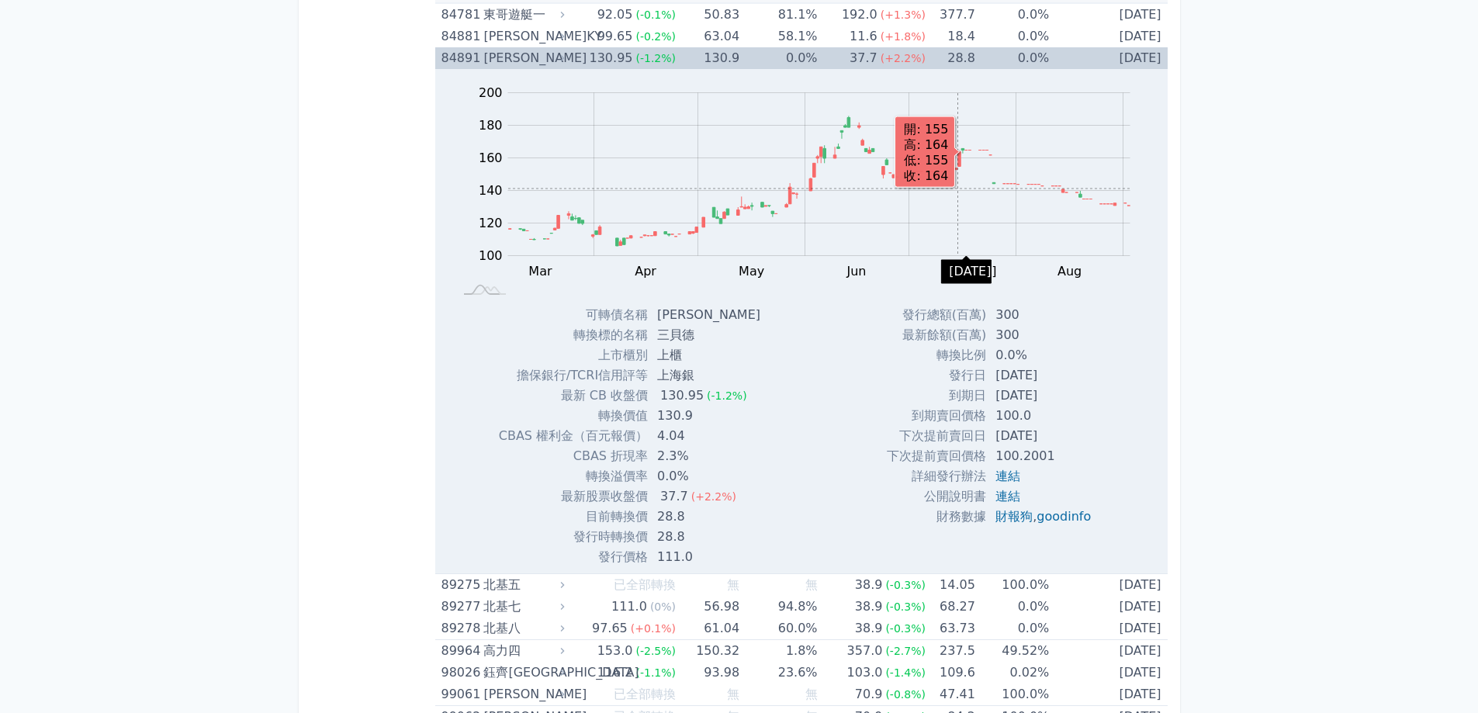
scroll to position [9313, 0]
click at [659, 61] on span "(-1.2%)" at bounding box center [656, 59] width 40 height 12
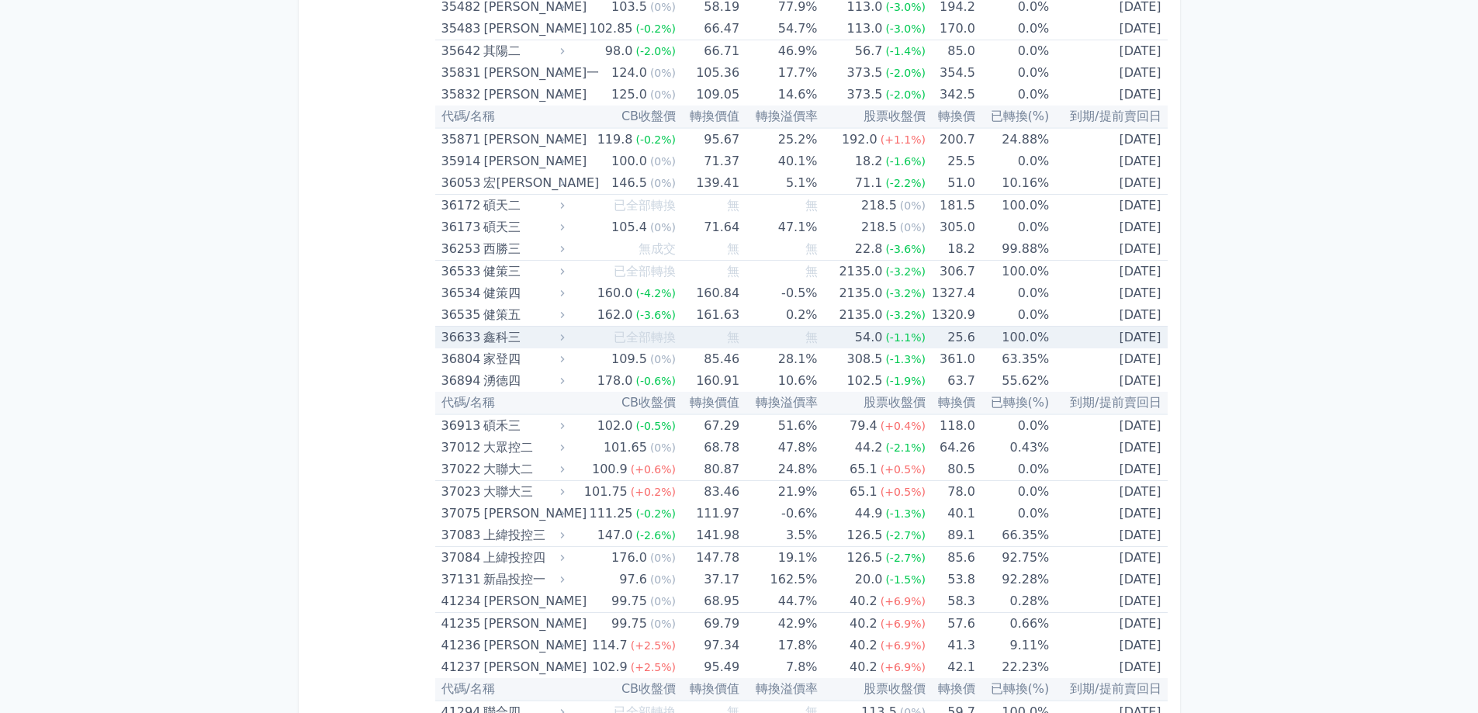
scroll to position [3736, 0]
